Goal: Task Accomplishment & Management: Use online tool/utility

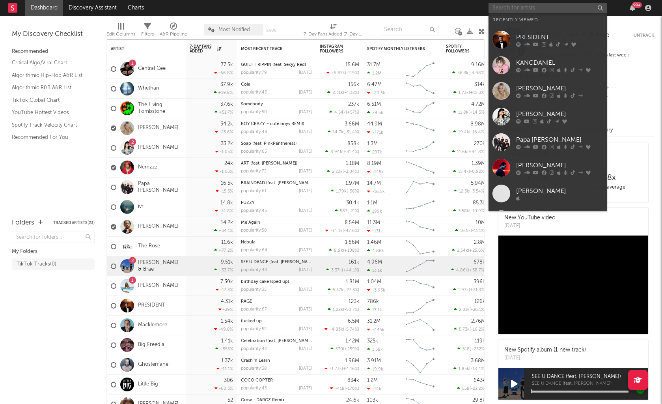
click at [521, 9] on input "text" at bounding box center [547, 8] width 118 height 10
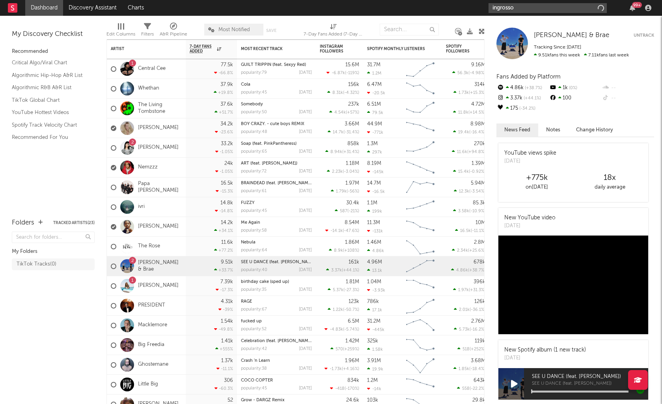
click at [525, 7] on input "ingrosso" at bounding box center [547, 8] width 118 height 10
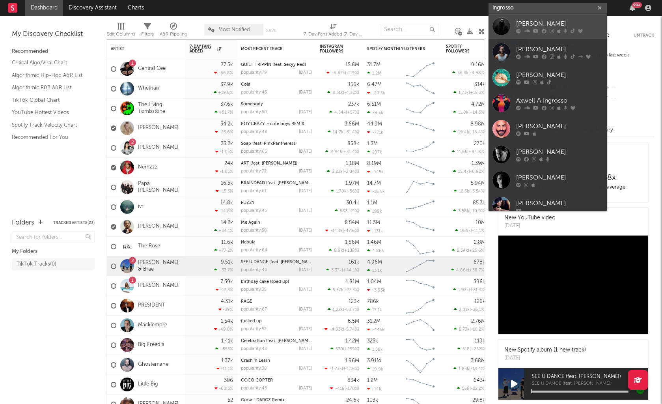
type input "ingrosso"
click at [533, 17] on link "[PERSON_NAME]" at bounding box center [547, 26] width 118 height 26
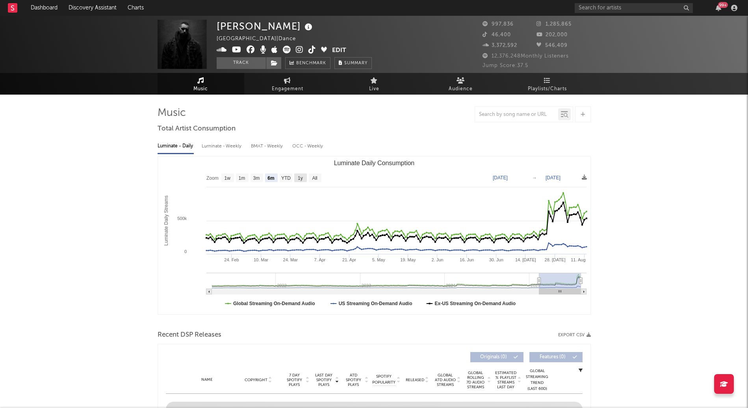
click at [304, 177] on rect "Luminate Daily Consumption" at bounding box center [300, 177] width 13 height 9
select select "1y"
type input "[DATE]"
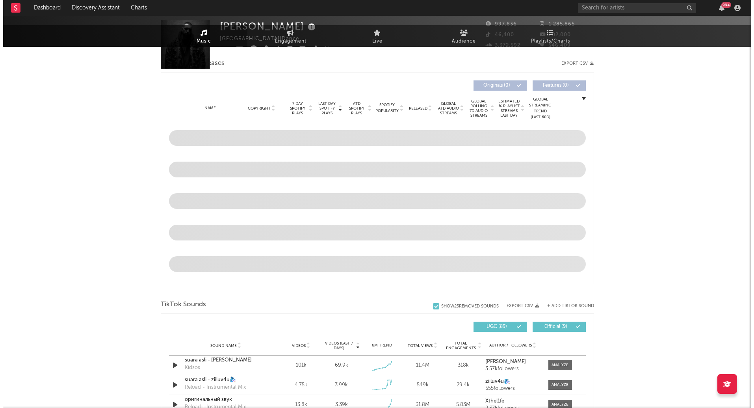
scroll to position [388, 0]
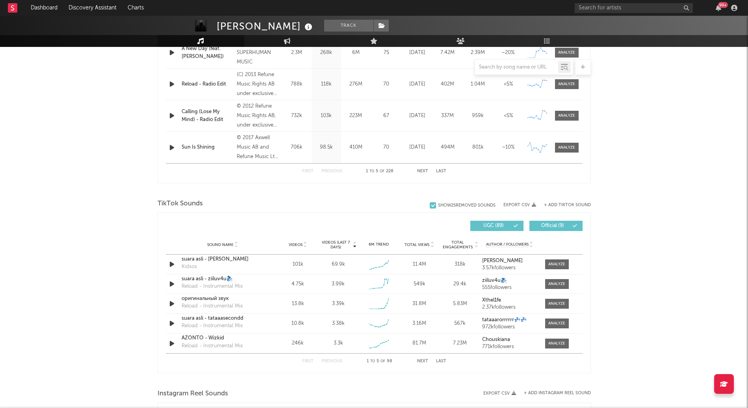
click at [565, 203] on button "+ Add TikTok Sound" at bounding box center [567, 205] width 47 height 4
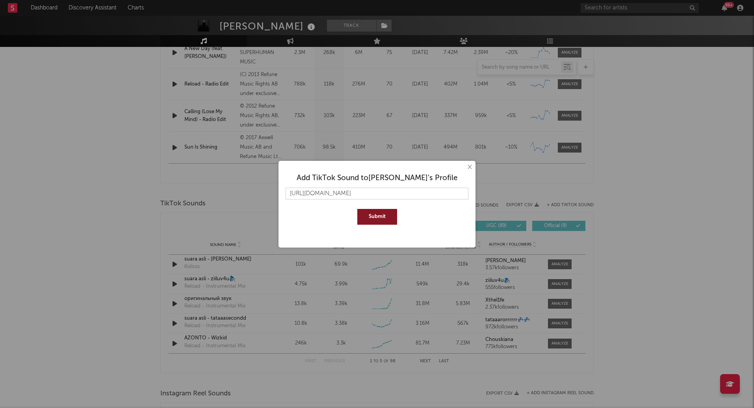
scroll to position [0, 76]
type input "[URL][DOMAIN_NAME]"
click at [391, 212] on button "Submit" at bounding box center [377, 217] width 40 height 16
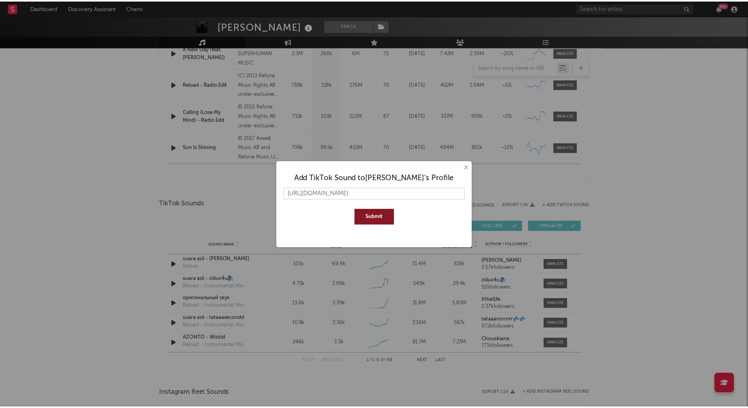
scroll to position [0, 0]
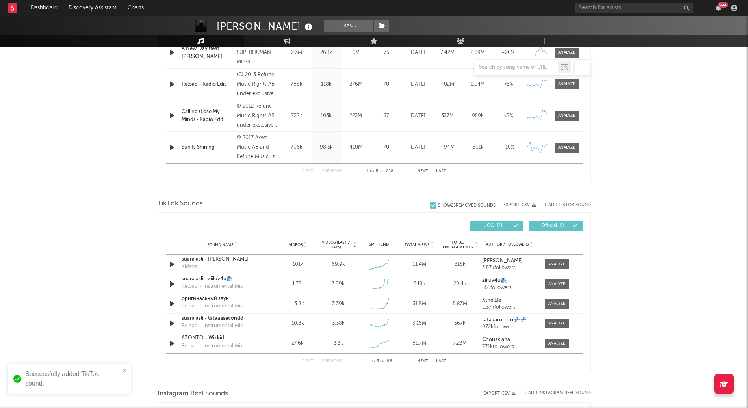
click at [292, 246] on span "Videos" at bounding box center [296, 244] width 14 height 5
click at [341, 246] on span "Videos (last 7 days)" at bounding box center [336, 244] width 32 height 9
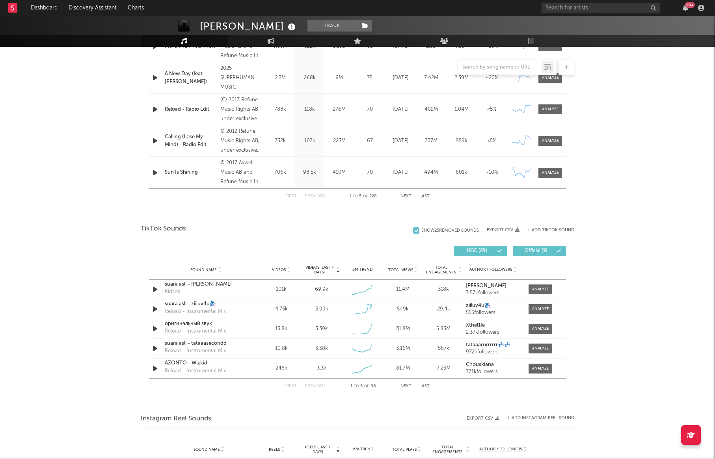
scroll to position [447, 0]
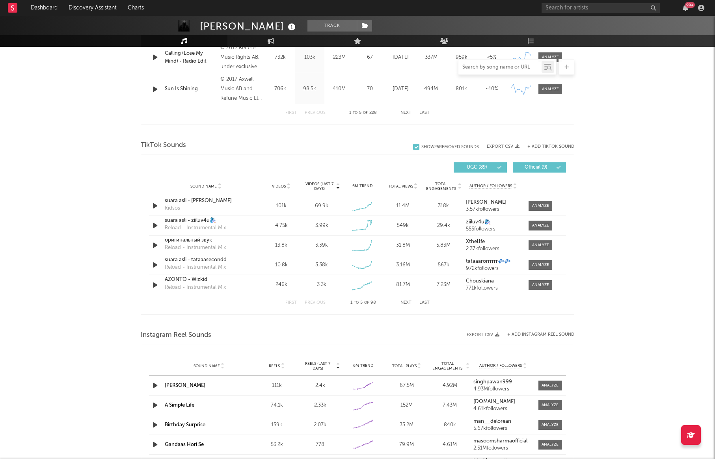
click at [510, 67] on input "text" at bounding box center [499, 67] width 83 height 6
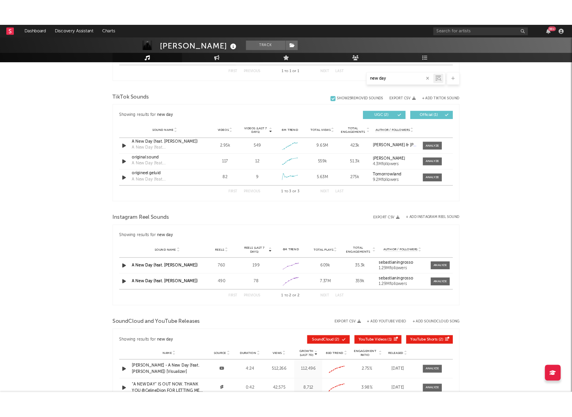
scroll to position [374, 0]
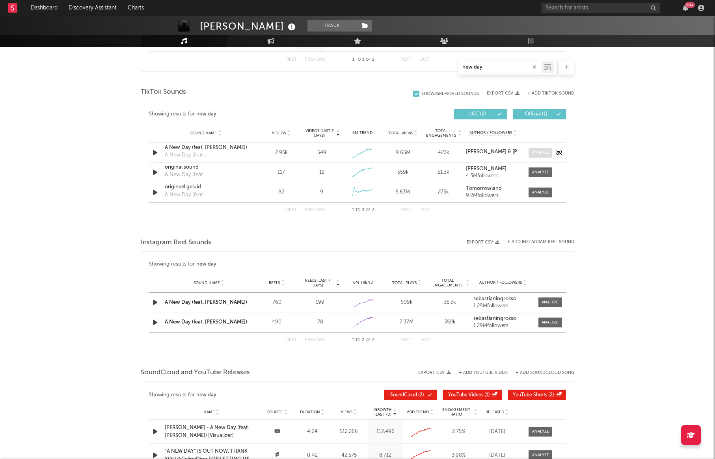
type input "new day"
click at [535, 154] on div at bounding box center [540, 153] width 17 height 6
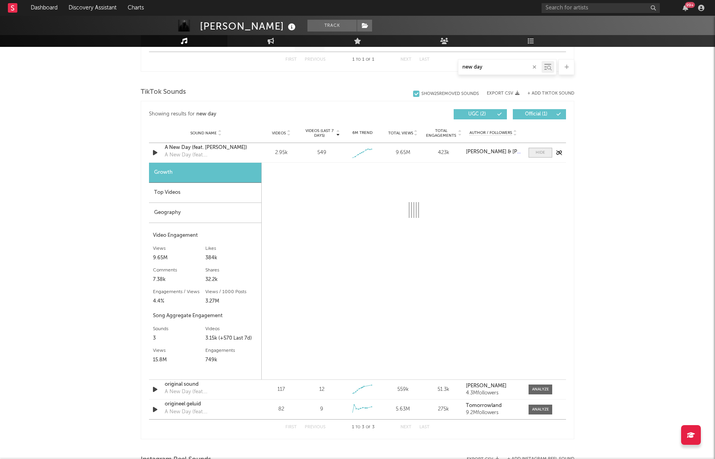
select select "1w"
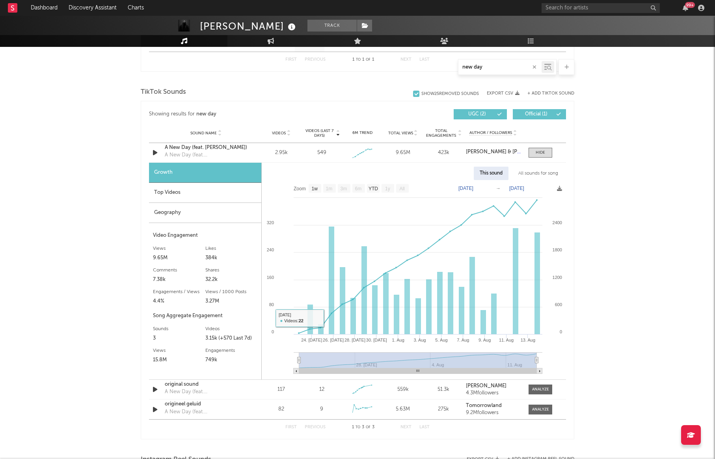
click at [192, 216] on div "Geography" at bounding box center [205, 213] width 112 height 20
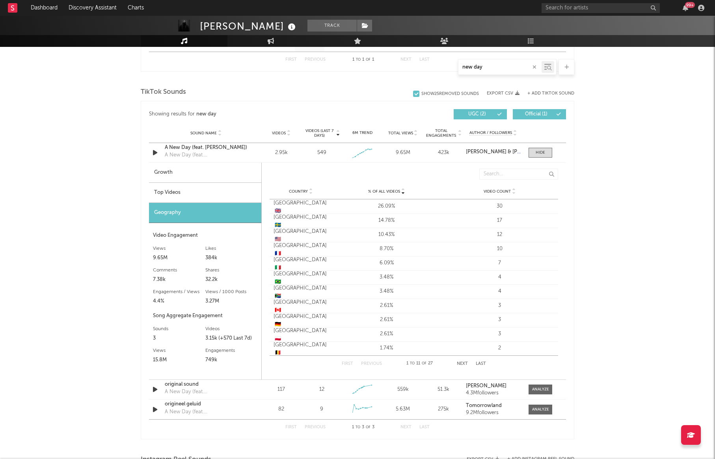
click at [201, 193] on div "Top Videos" at bounding box center [205, 193] width 112 height 20
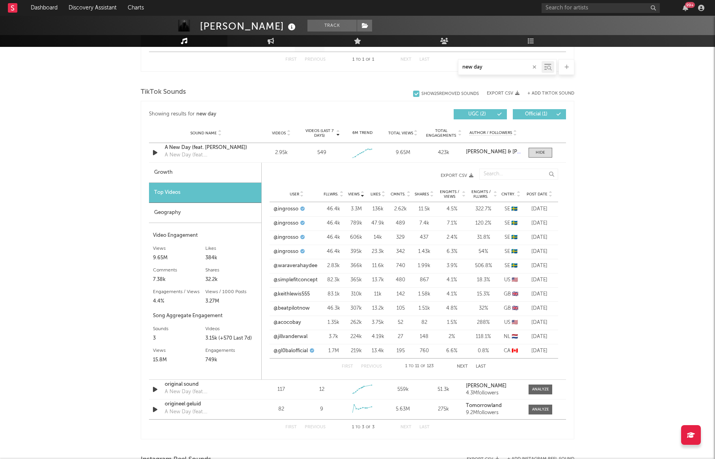
click at [539, 194] on span "Post Date" at bounding box center [537, 194] width 21 height 5
click at [376, 196] on span "Likes" at bounding box center [375, 194] width 10 height 5
click at [351, 196] on div "Views" at bounding box center [356, 194] width 18 height 6
click at [420, 193] on span "Shares" at bounding box center [422, 194] width 14 height 5
click at [274, 224] on link "@ingrosso" at bounding box center [286, 224] width 25 height 8
